Goal: Transaction & Acquisition: Purchase product/service

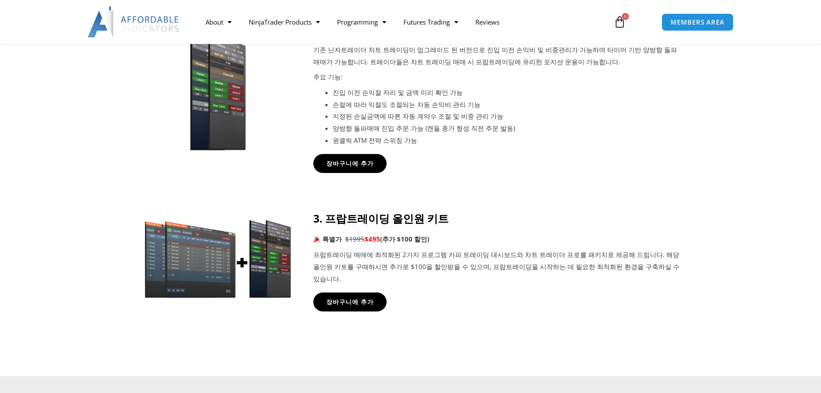
scroll to position [647, 0]
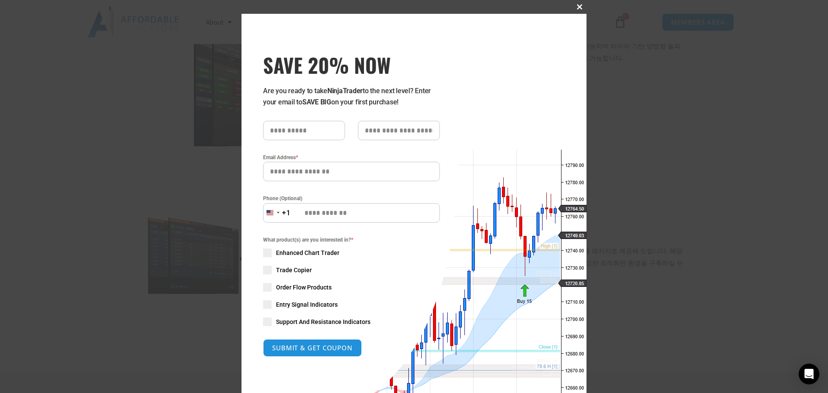
click at [578, 7] on span "SAVE 20% NOW popup" at bounding box center [579, 6] width 14 height 5
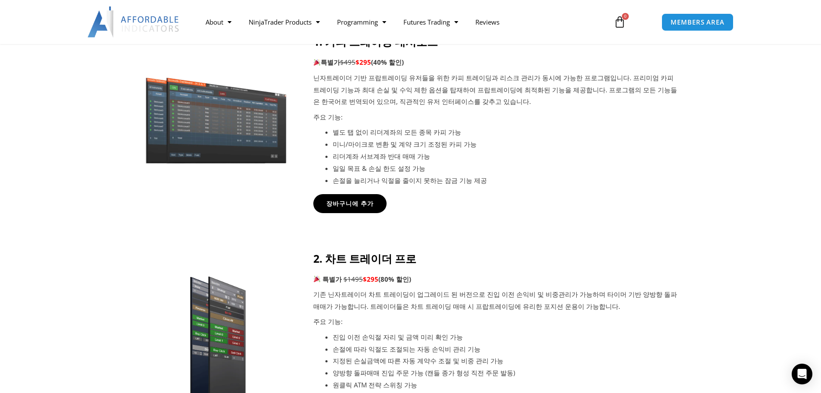
scroll to position [216, 0]
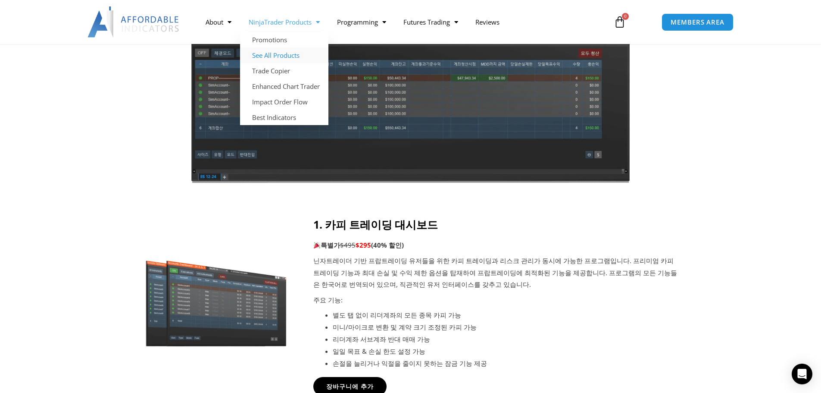
click at [278, 53] on link "See All Products" at bounding box center [284, 55] width 88 height 16
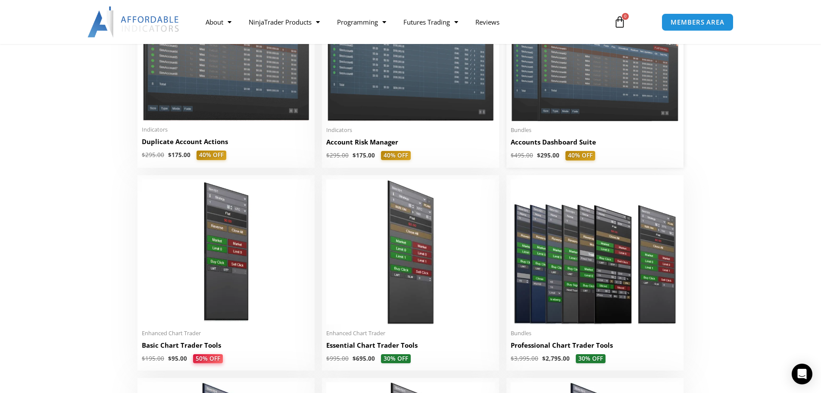
scroll to position [216, 0]
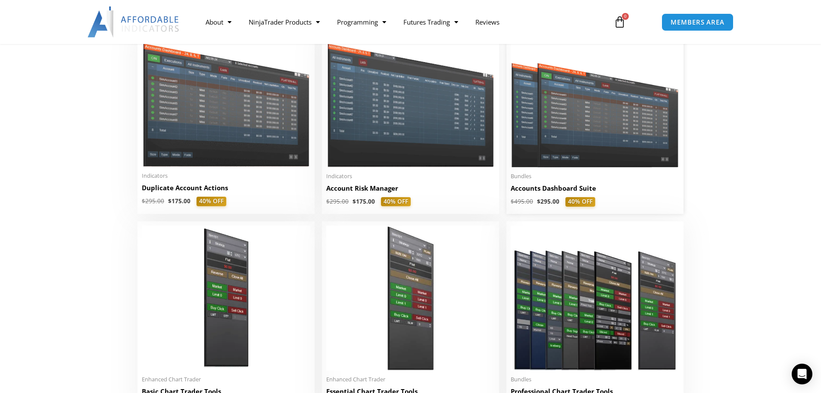
click at [563, 111] on img at bounding box center [595, 100] width 169 height 134
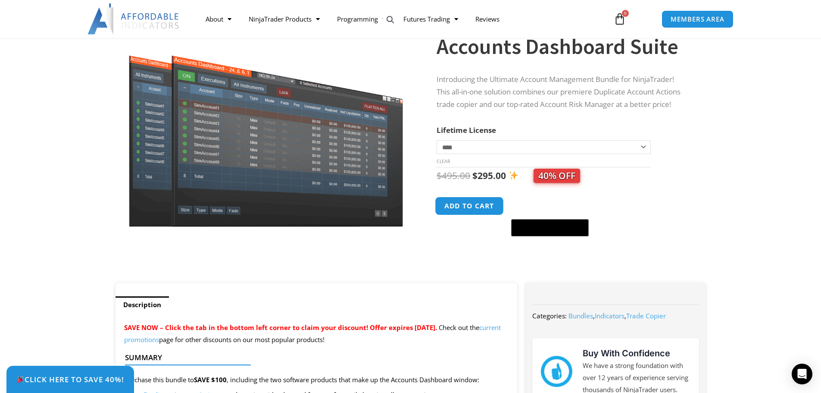
click at [468, 206] on button "Add to cart" at bounding box center [469, 206] width 69 height 19
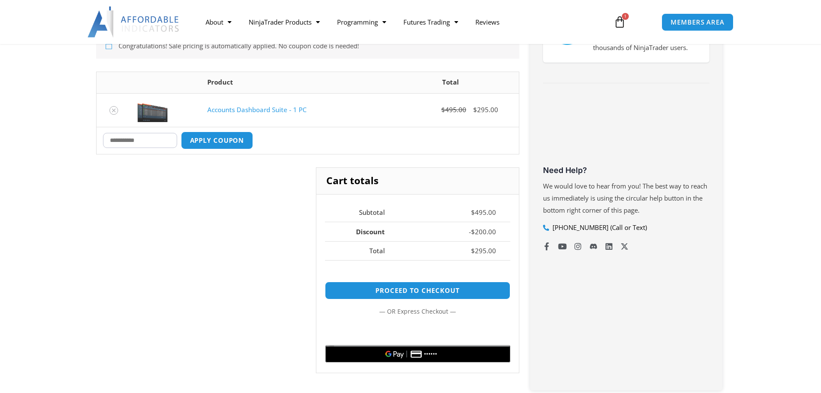
scroll to position [203, 0]
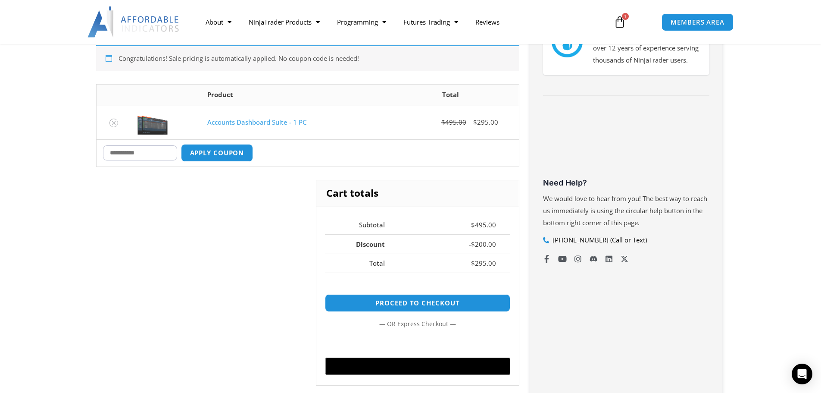
click at [166, 150] on input "Coupon:" at bounding box center [140, 152] width 74 height 15
paste input "******"
type input "******"
click at [235, 158] on button "Apply coupon" at bounding box center [217, 153] width 76 height 19
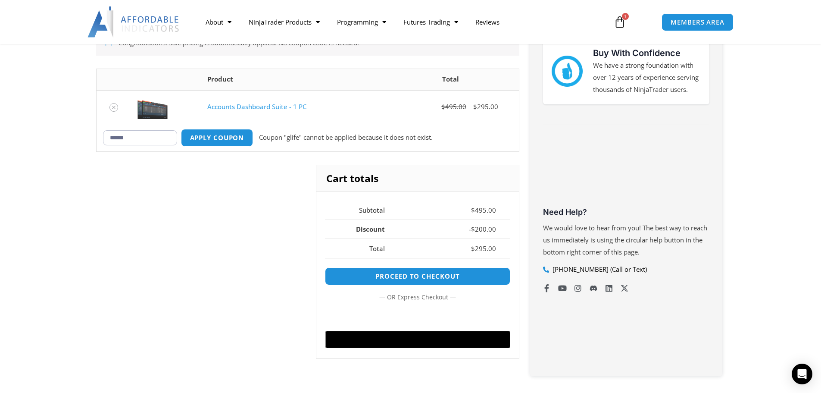
scroll to position [176, 0]
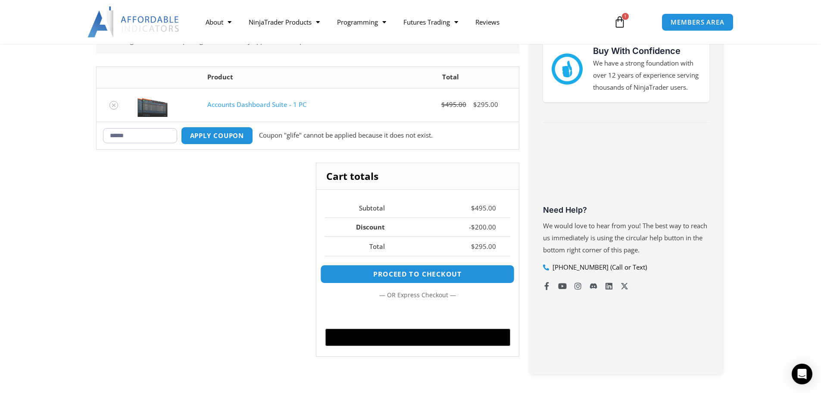
click at [414, 278] on link "Proceed to checkout" at bounding box center [417, 274] width 194 height 19
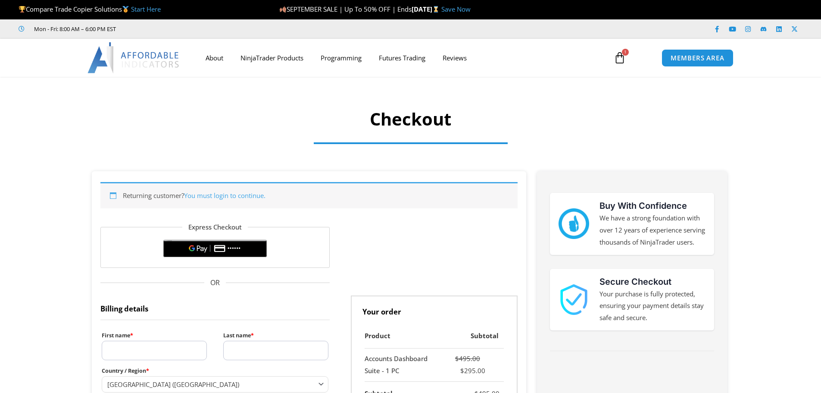
select select "**"
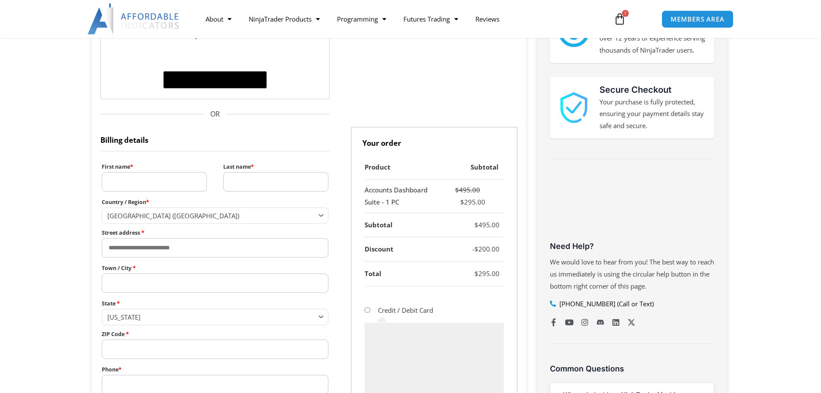
scroll to position [216, 0]
